Goal: Find specific page/section: Find specific page/section

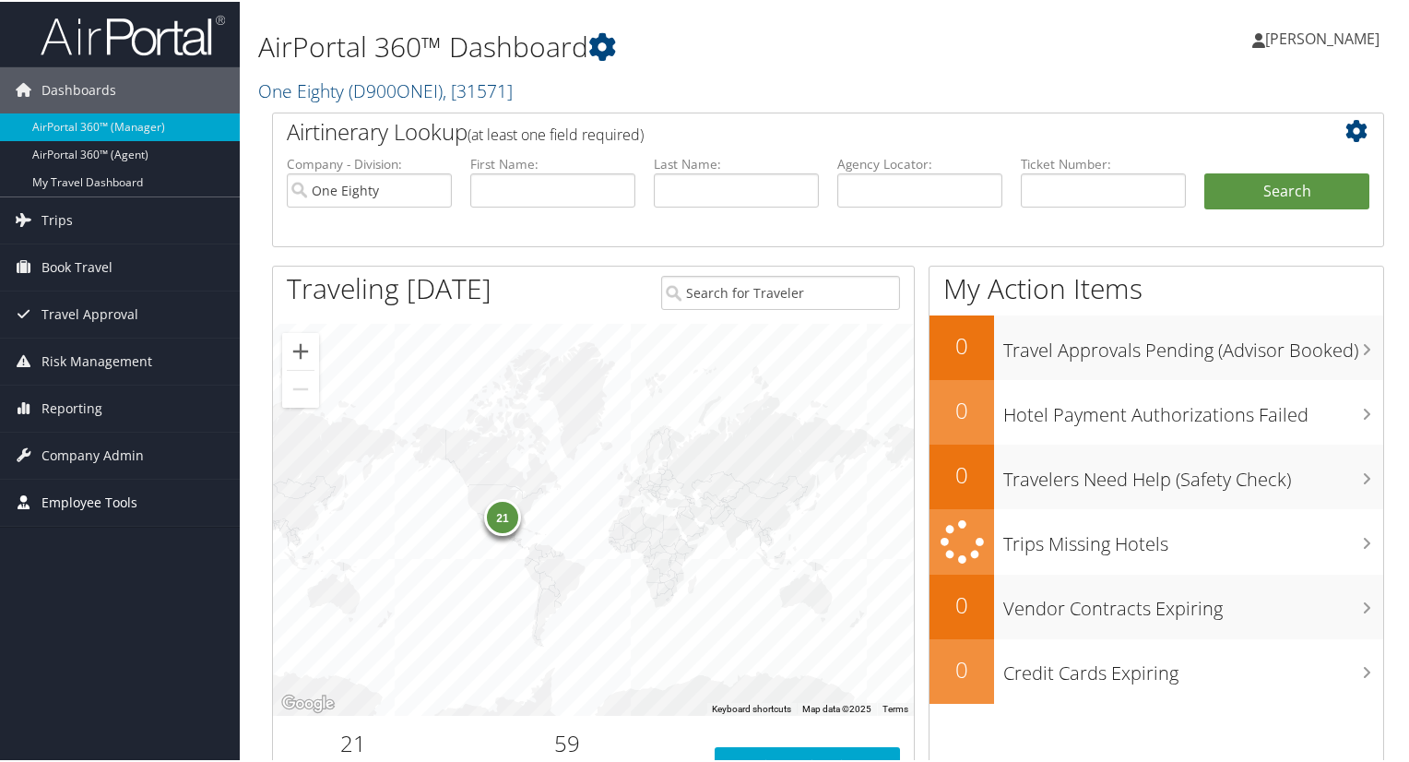
click at [114, 502] on span "Employee Tools" at bounding box center [90, 501] width 96 height 46
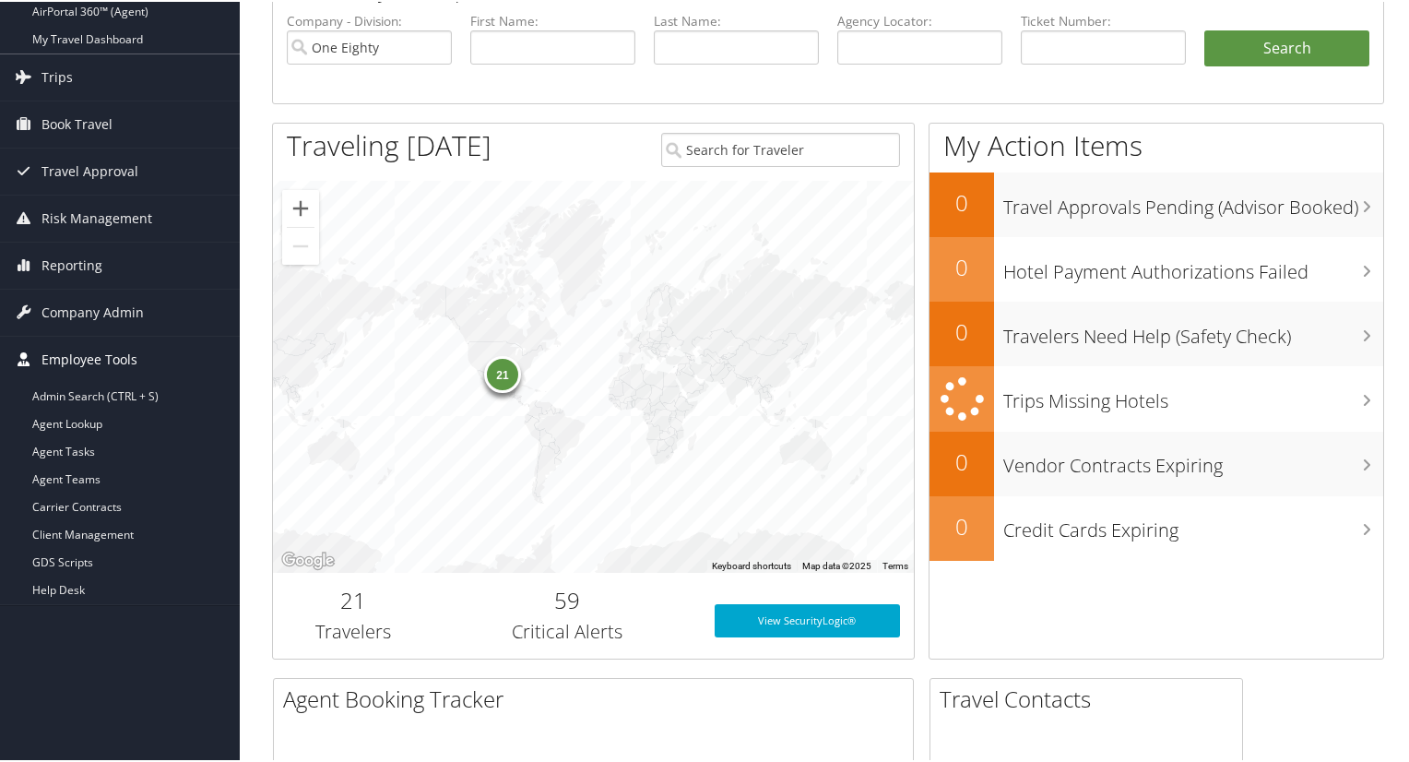
scroll to position [184, 0]
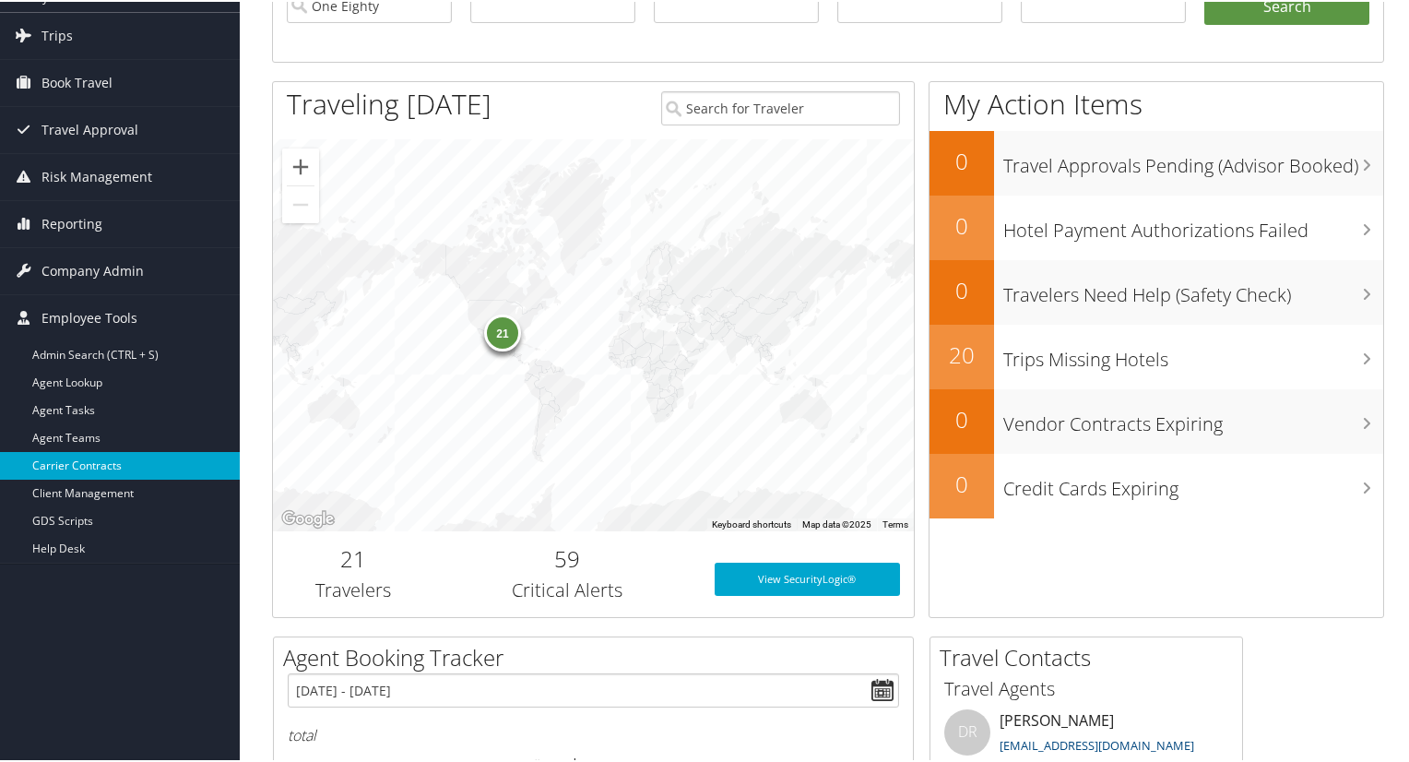
click at [110, 461] on link "Carrier Contracts" at bounding box center [120, 464] width 240 height 28
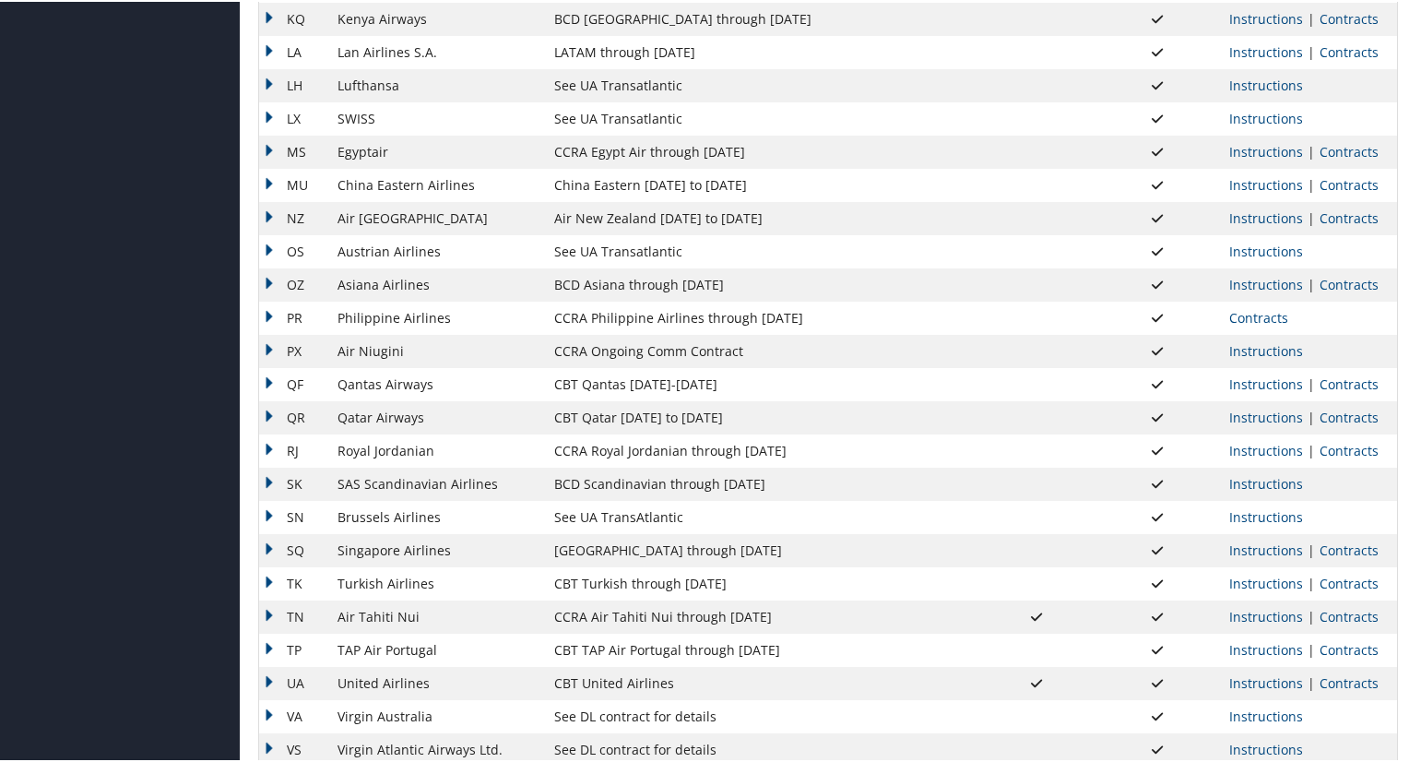
scroll to position [1360, 0]
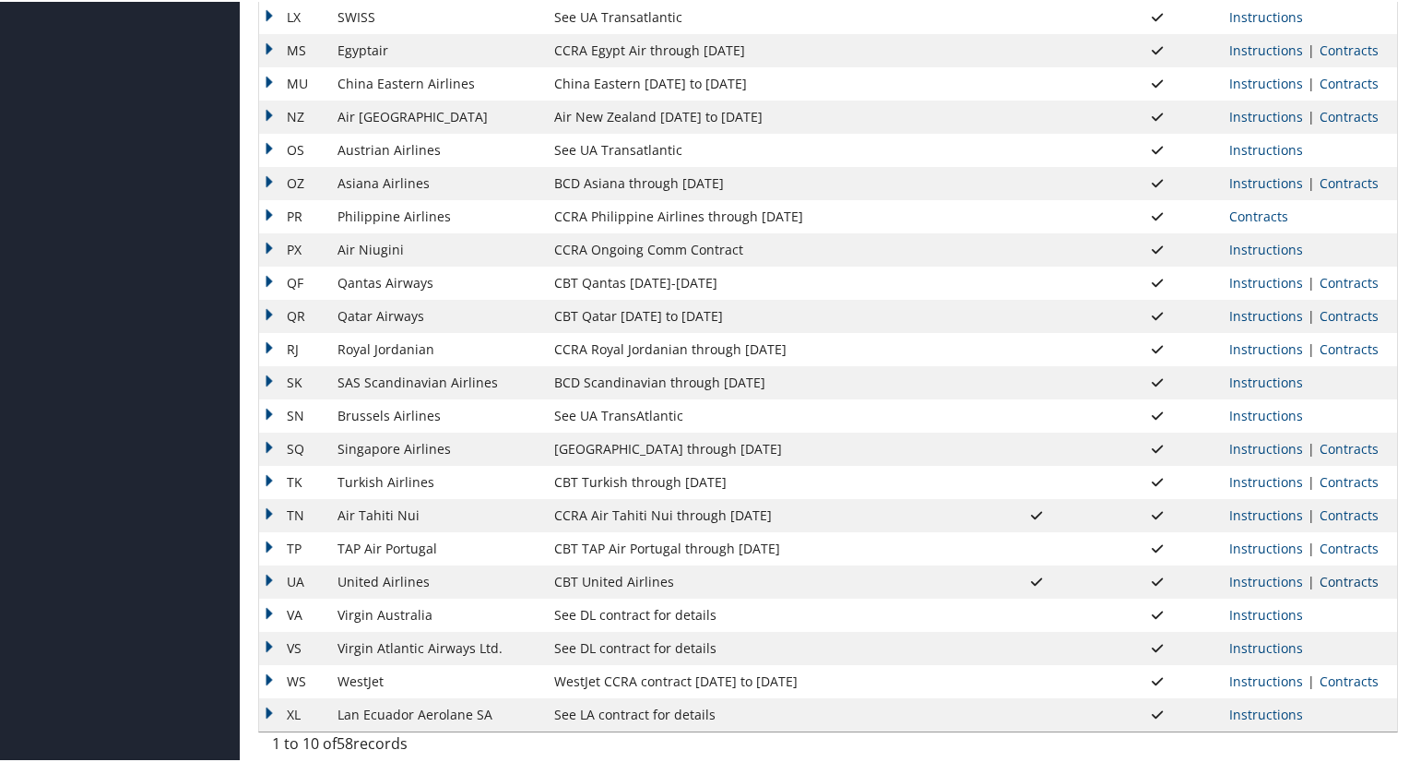
click at [1331, 584] on link "Contracts" at bounding box center [1349, 580] width 59 height 18
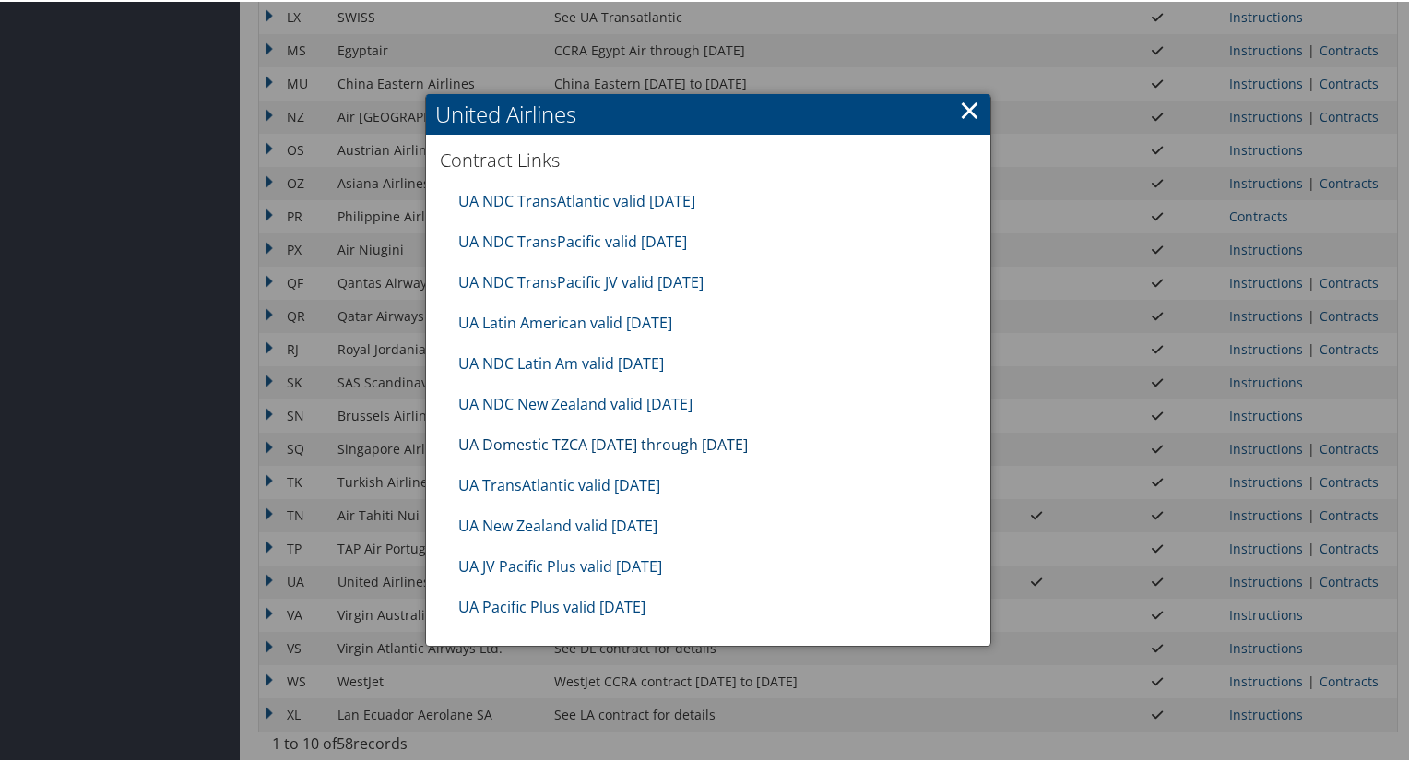
click at [634, 441] on link "UA Domestic TZCA [DATE] through [DATE]" at bounding box center [603, 443] width 290 height 20
